Goal: Check status: Check status

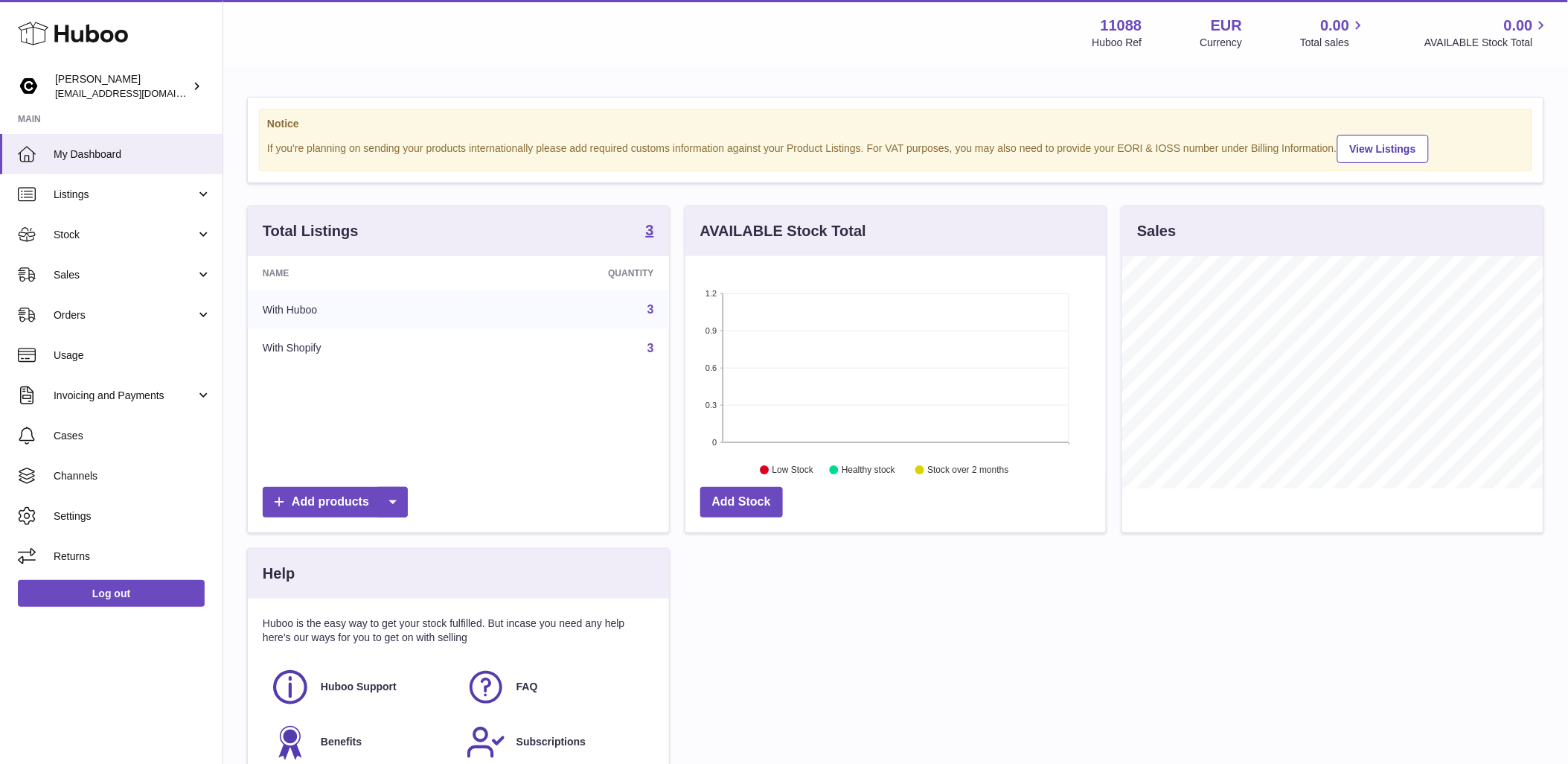
scroll to position [232, 421]
drag, startPoint x: 3, startPoint y: 273, endPoint x: 31, endPoint y: 287, distance: 31.3
click at [3, 273] on link "Sales" at bounding box center [111, 275] width 222 height 40
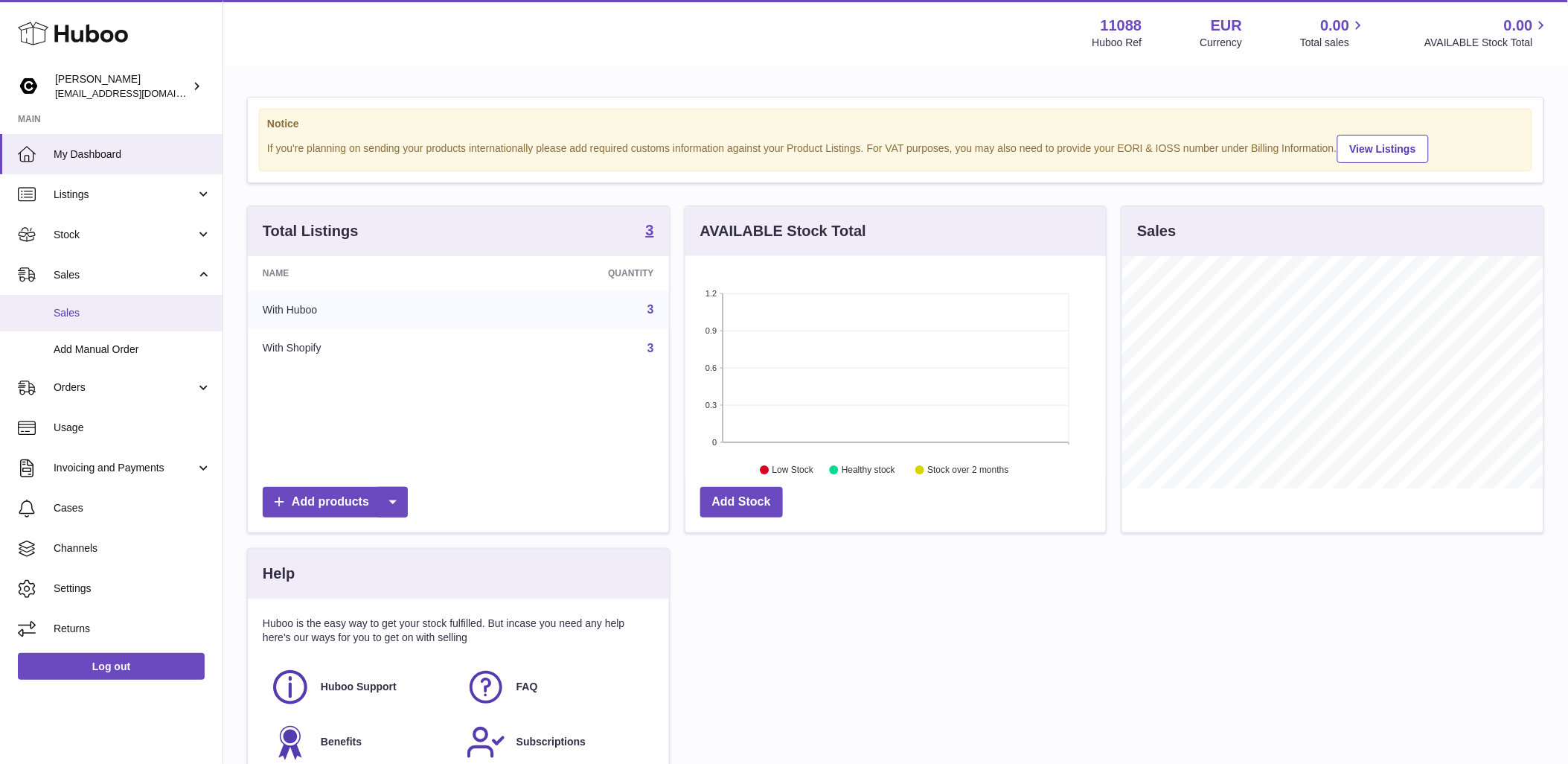
click at [104, 327] on link "Sales" at bounding box center [111, 313] width 222 height 37
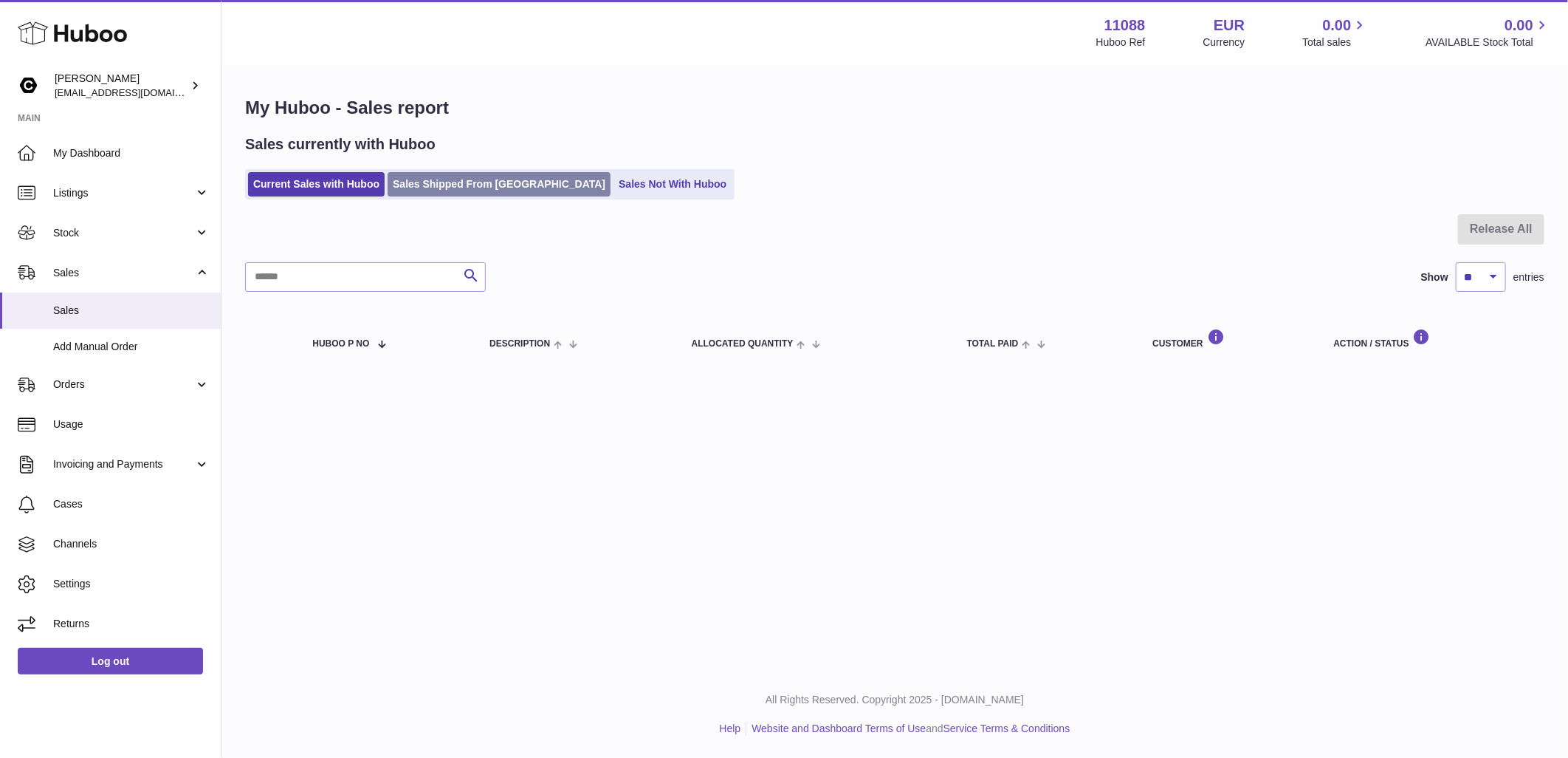
click at [442, 187] on link "Sales Shipped From [GEOGRAPHIC_DATA]" at bounding box center [499, 184] width 223 height 24
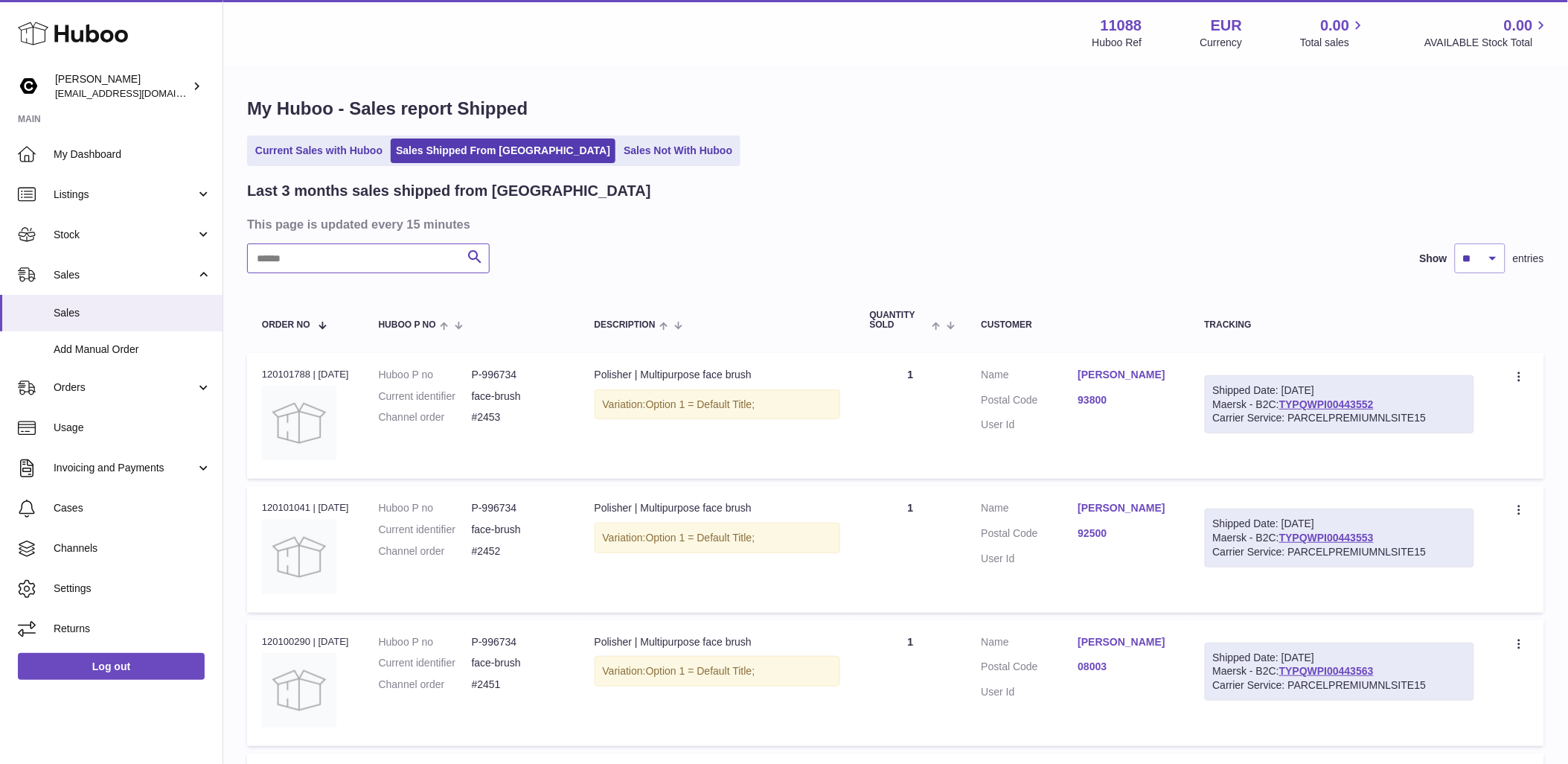
click at [421, 262] on input "text" at bounding box center [368, 258] width 242 height 30
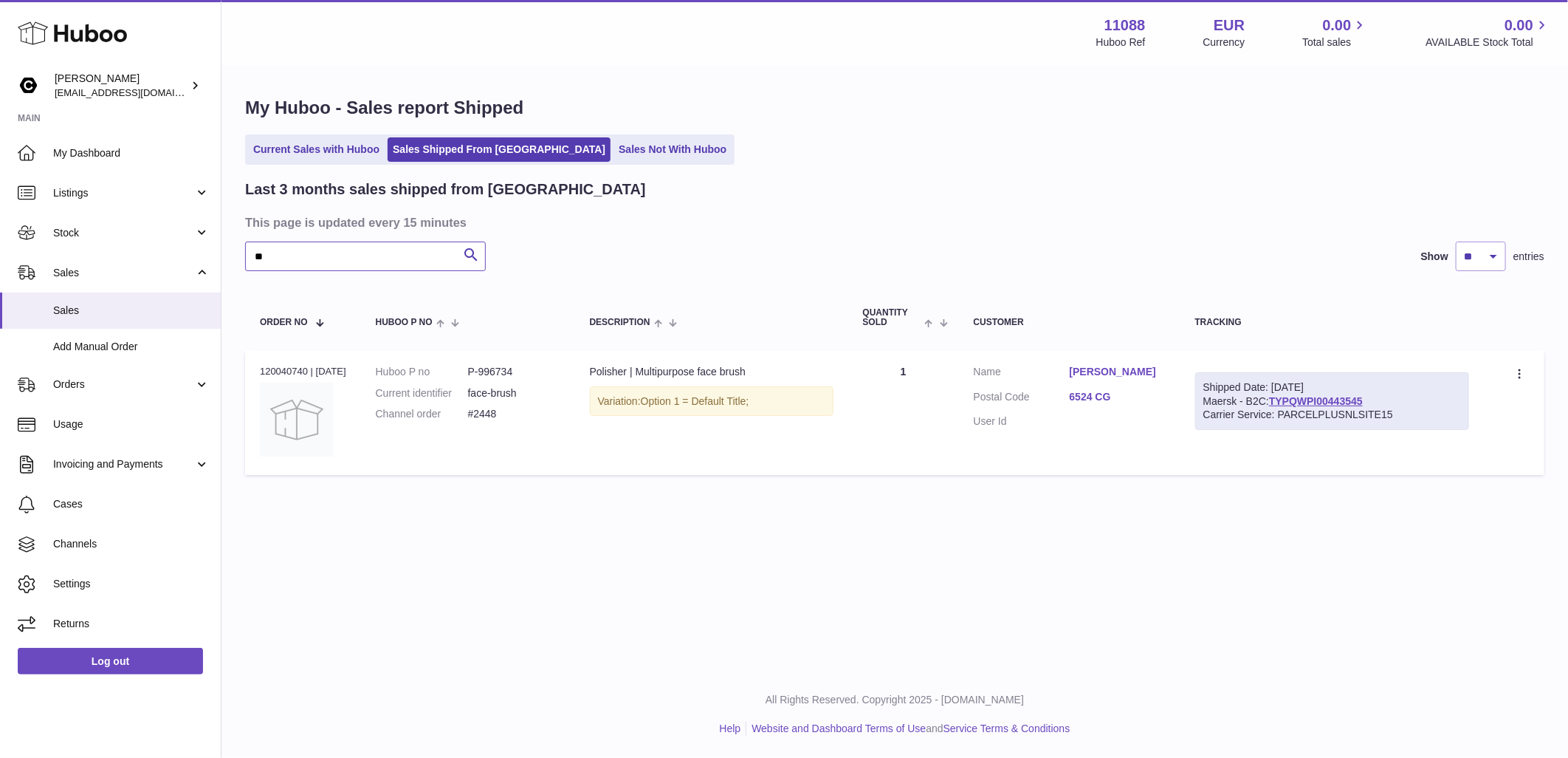
type input "*"
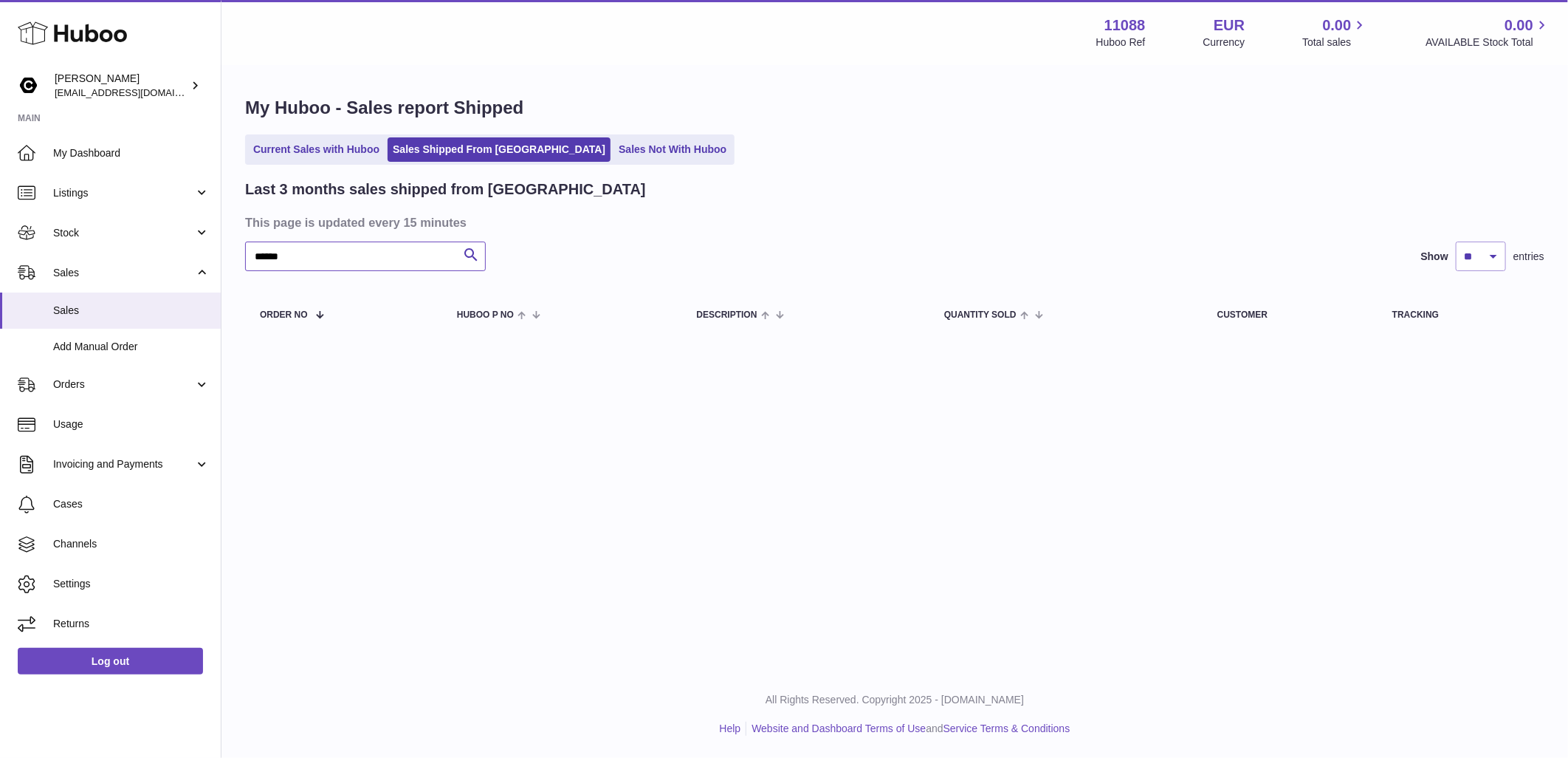
type input "******"
